Goal: Task Accomplishment & Management: Complete application form

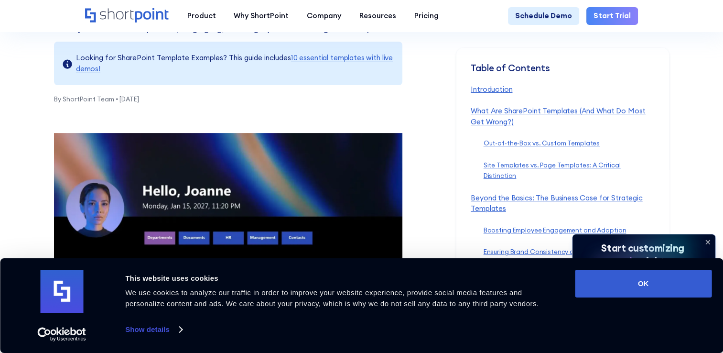
scroll to position [334, 0]
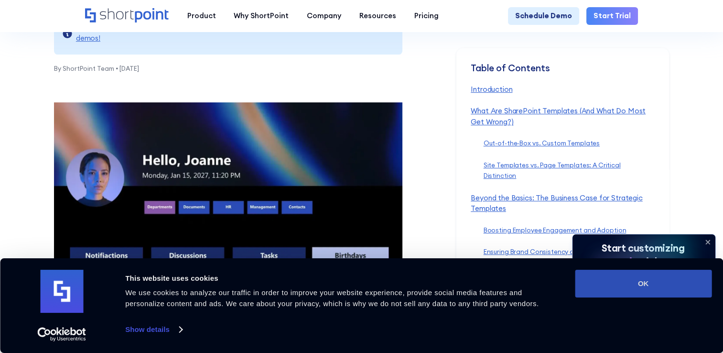
click at [657, 280] on button "OK" at bounding box center [643, 283] width 137 height 28
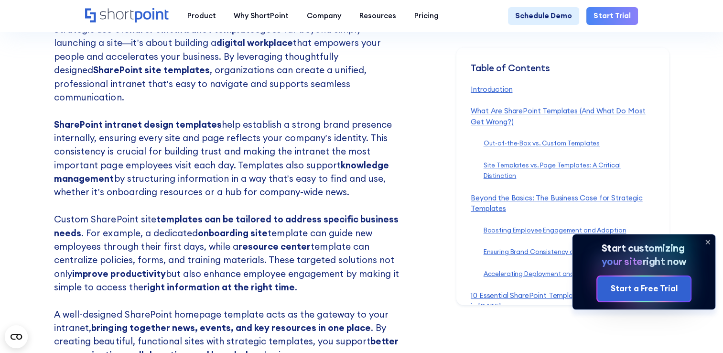
scroll to position [2245, 0]
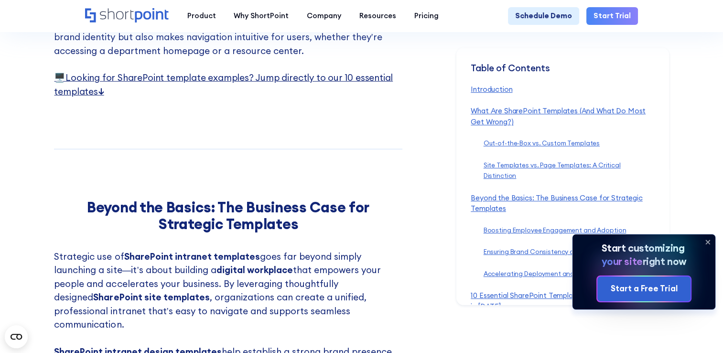
click at [272, 96] on link "🖥️ Looking for SharePoint template examples? Jump directly to our 10 essential …" at bounding box center [223, 84] width 339 height 25
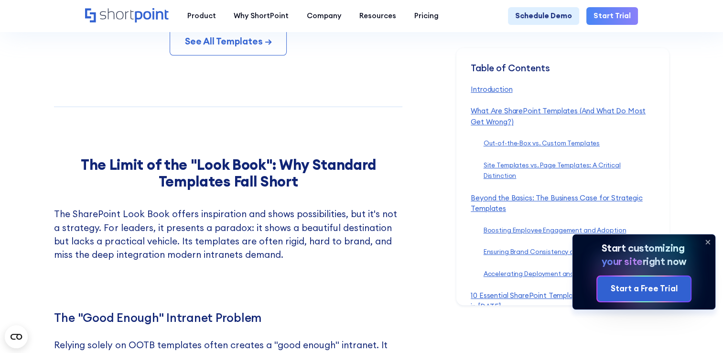
scroll to position [7531, 0]
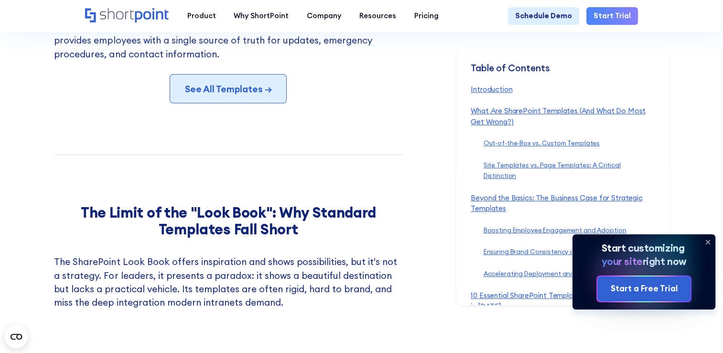
click at [228, 87] on link "See All Templates →" at bounding box center [228, 88] width 117 height 29
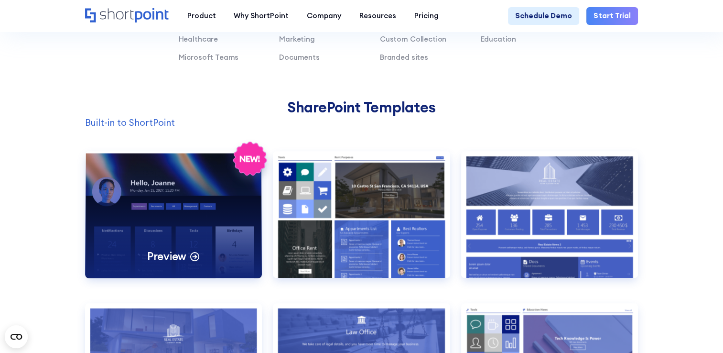
scroll to position [716, 0]
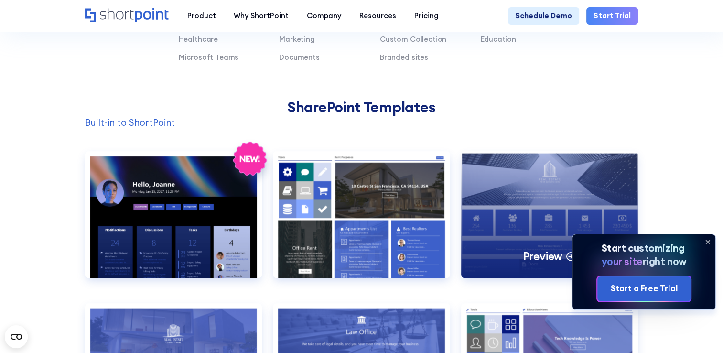
click at [528, 186] on div "Preview" at bounding box center [549, 214] width 177 height 127
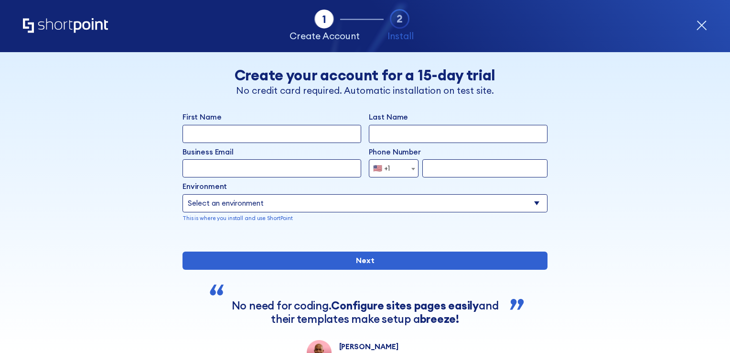
click at [285, 130] on input "First Name" at bounding box center [271, 134] width 179 height 18
type input "Mishal"
click at [386, 133] on input "Last Name" at bounding box center [458, 134] width 179 height 18
type input "Abu Alnaja"
click at [284, 174] on input "Business Email" at bounding box center [271, 168] width 179 height 18
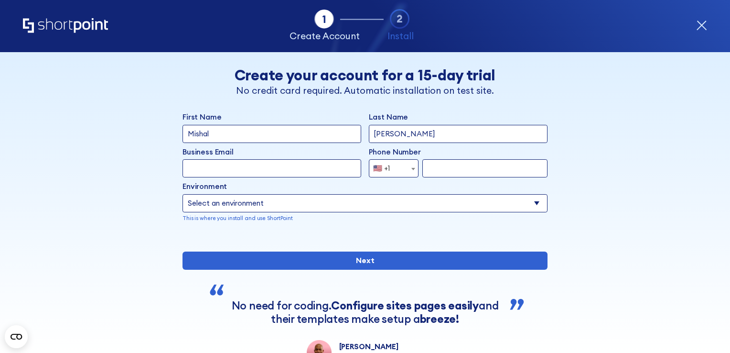
type input "[EMAIL_ADDRESS][DOMAIN_NAME]"
click at [399, 166] on span "🇺🇸 +1" at bounding box center [394, 168] width 50 height 18
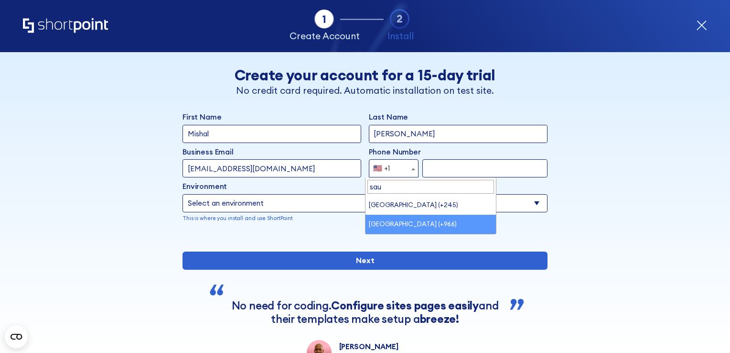
type input "sau"
select select "+966"
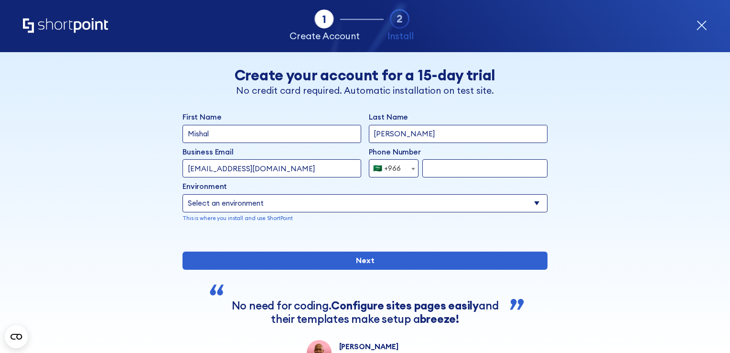
click at [439, 162] on input "form" at bounding box center [484, 168] width 125 height 18
type input "544747466"
click at [279, 209] on select "Select an environment Microsoft 365 SharePoint Online SharePoint 2019 (On-Premi…" at bounding box center [364, 203] width 365 height 18
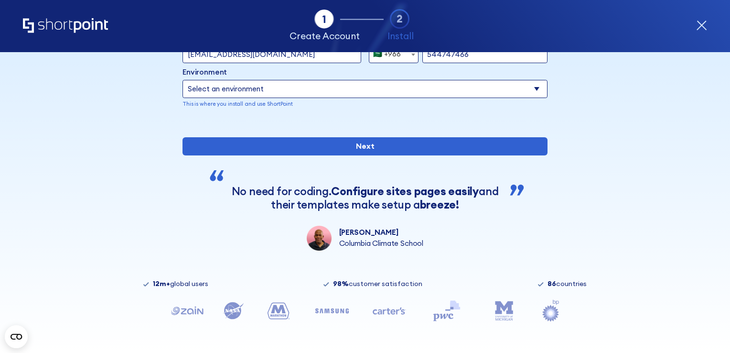
scroll to position [3, 0]
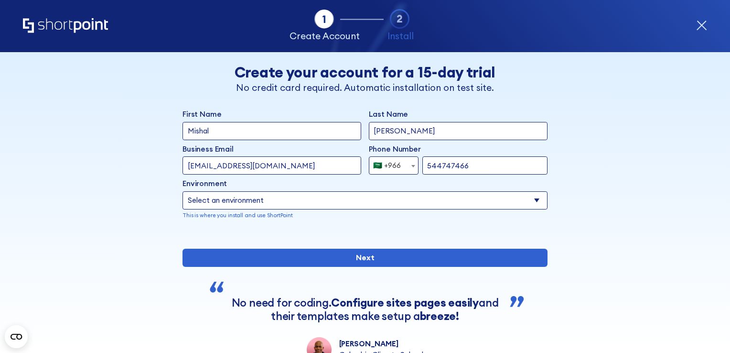
click at [264, 198] on select "Select an environment Microsoft 365 SharePoint Online SharePoint 2019 (On-Premi…" at bounding box center [364, 200] width 365 height 18
click at [263, 201] on select "Select an environment Microsoft 365 SharePoint Online SharePoint 2019 (On-Premi…" at bounding box center [364, 200] width 365 height 18
select select "SharePoint Online"
click at [182, 191] on select "Select an environment Microsoft 365 SharePoint Online SharePoint 2019 (On-Premi…" at bounding box center [364, 200] width 365 height 18
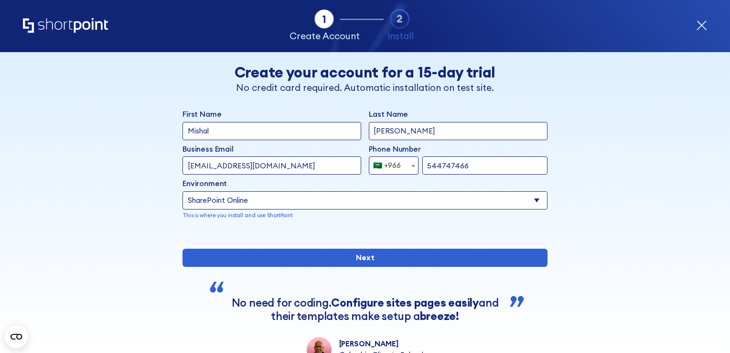
click at [253, 204] on select "Select an environment Microsoft 365 SharePoint Online SharePoint 2019 (On-Premi…" at bounding box center [364, 200] width 365 height 18
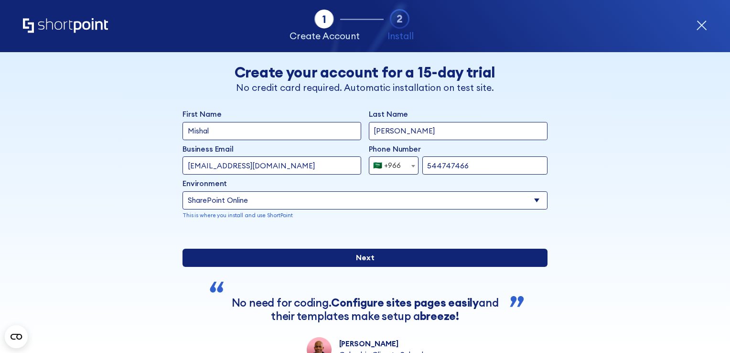
click at [290, 267] on input "Next" at bounding box center [364, 257] width 365 height 18
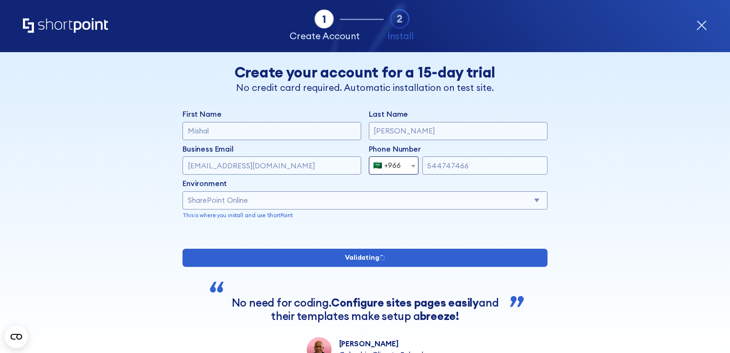
type input "Mishal"
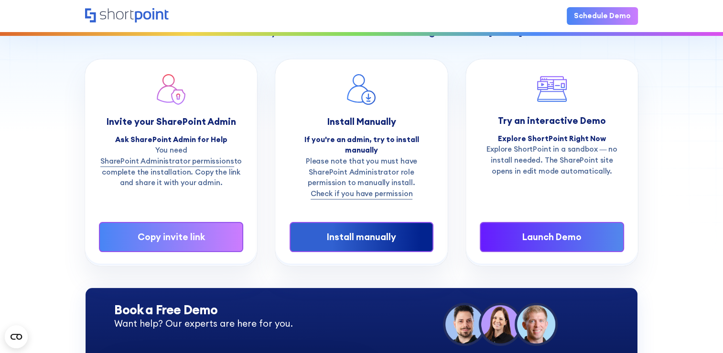
scroll to position [96, 0]
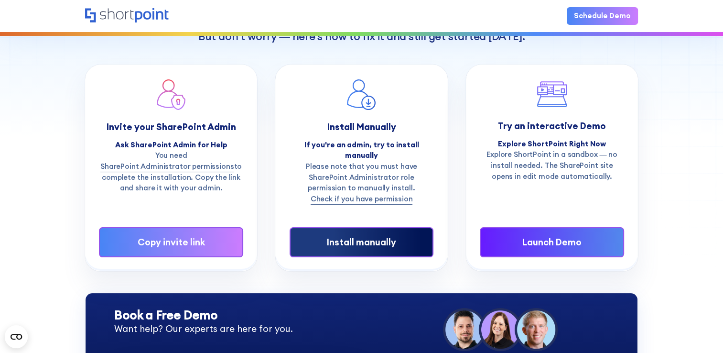
click at [353, 235] on div "Install manually" at bounding box center [361, 241] width 113 height 13
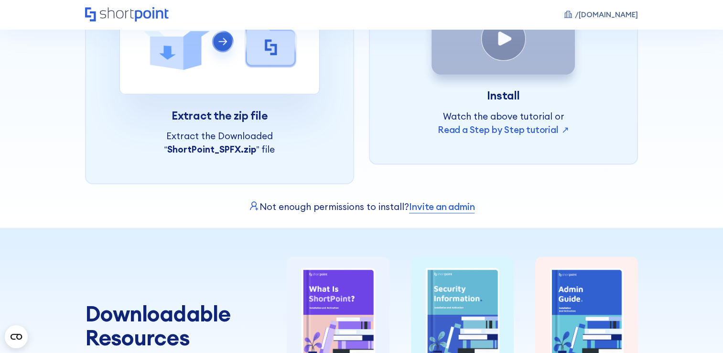
scroll to position [382, 0]
